Goal: Task Accomplishment & Management: Complete application form

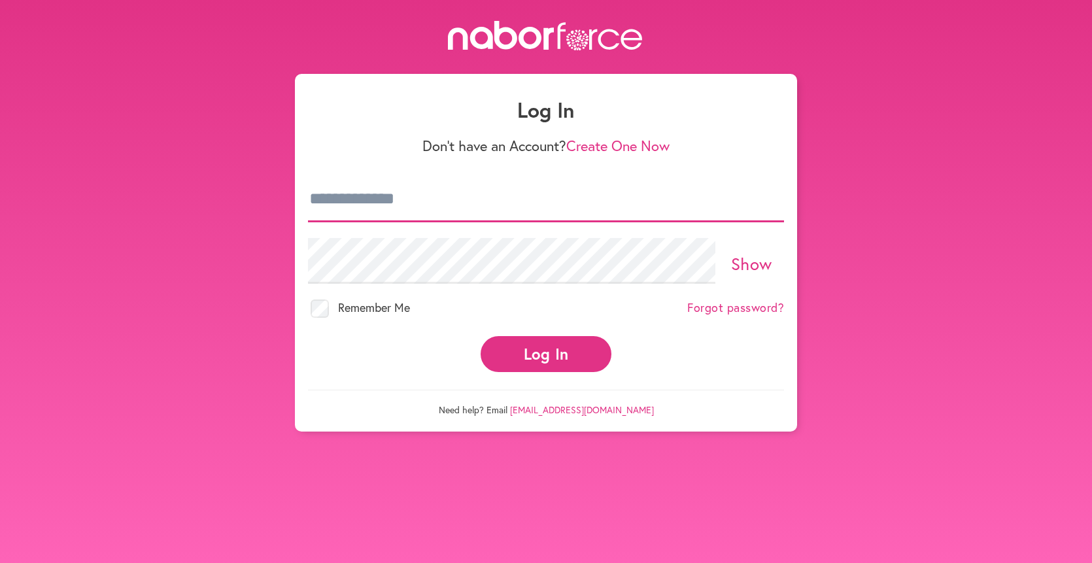
click at [416, 207] on input "email" at bounding box center [546, 200] width 476 height 46
click at [400, 207] on input "email" at bounding box center [546, 200] width 476 height 46
click at [405, 213] on input "email" at bounding box center [546, 200] width 476 height 46
click at [615, 143] on link "Create One Now" at bounding box center [617, 145] width 103 height 19
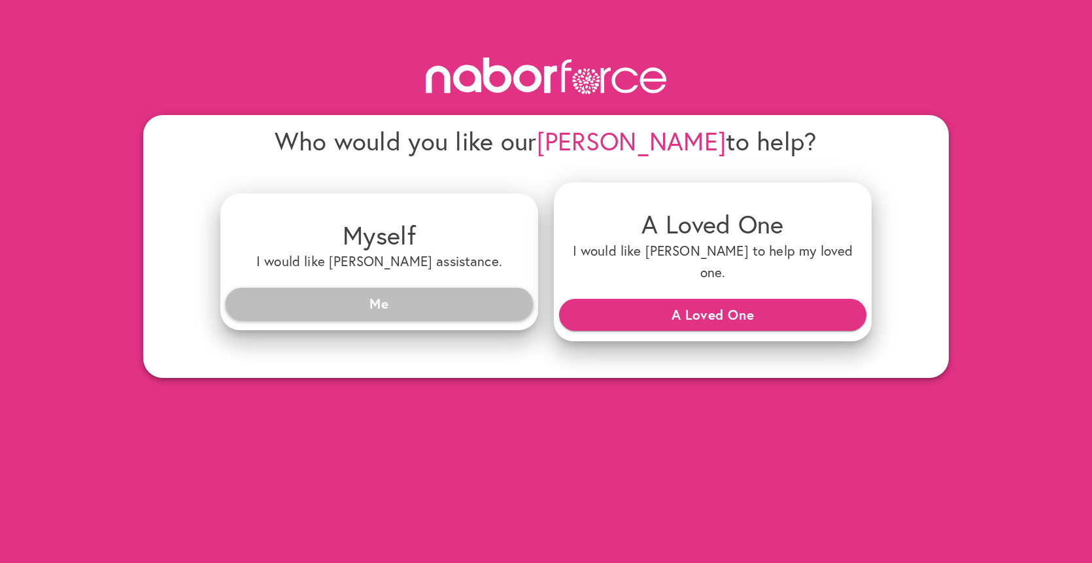
click at [371, 292] on span "Me" at bounding box center [379, 304] width 286 height 24
